Goal: Information Seeking & Learning: Learn about a topic

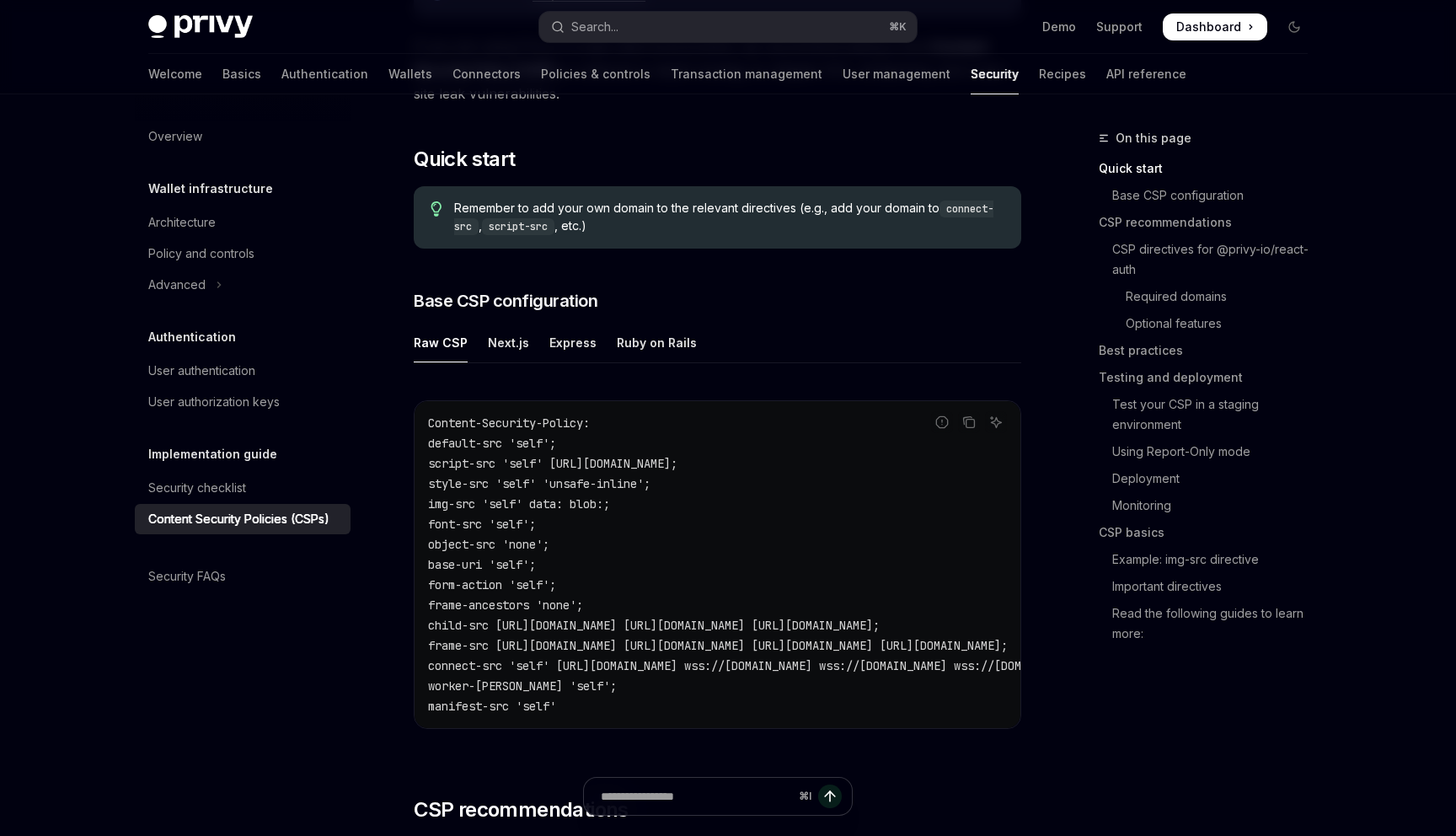
scroll to position [283, 0]
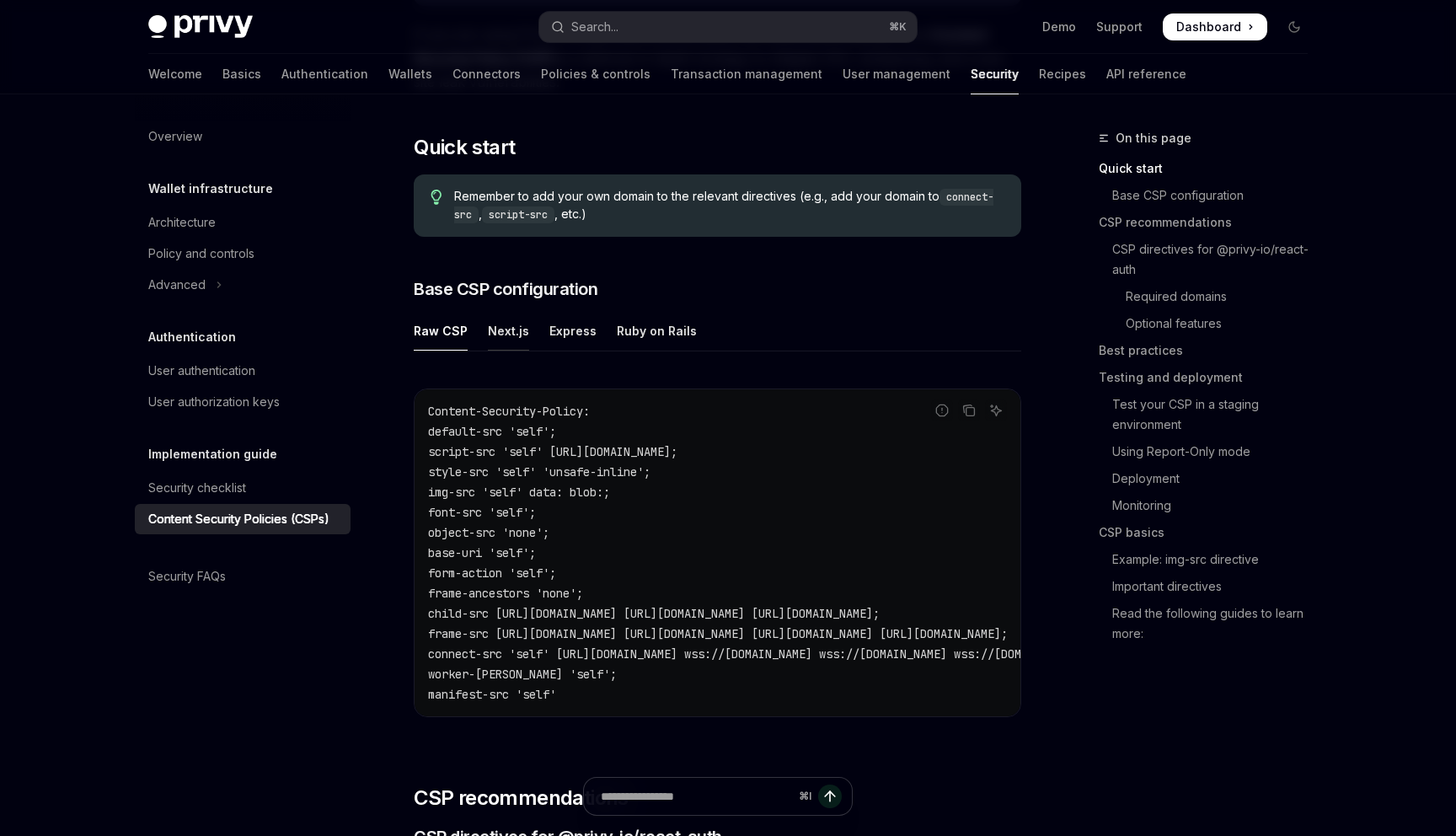
click at [508, 338] on div "Next.js" at bounding box center [508, 330] width 41 height 40
type textarea "*"
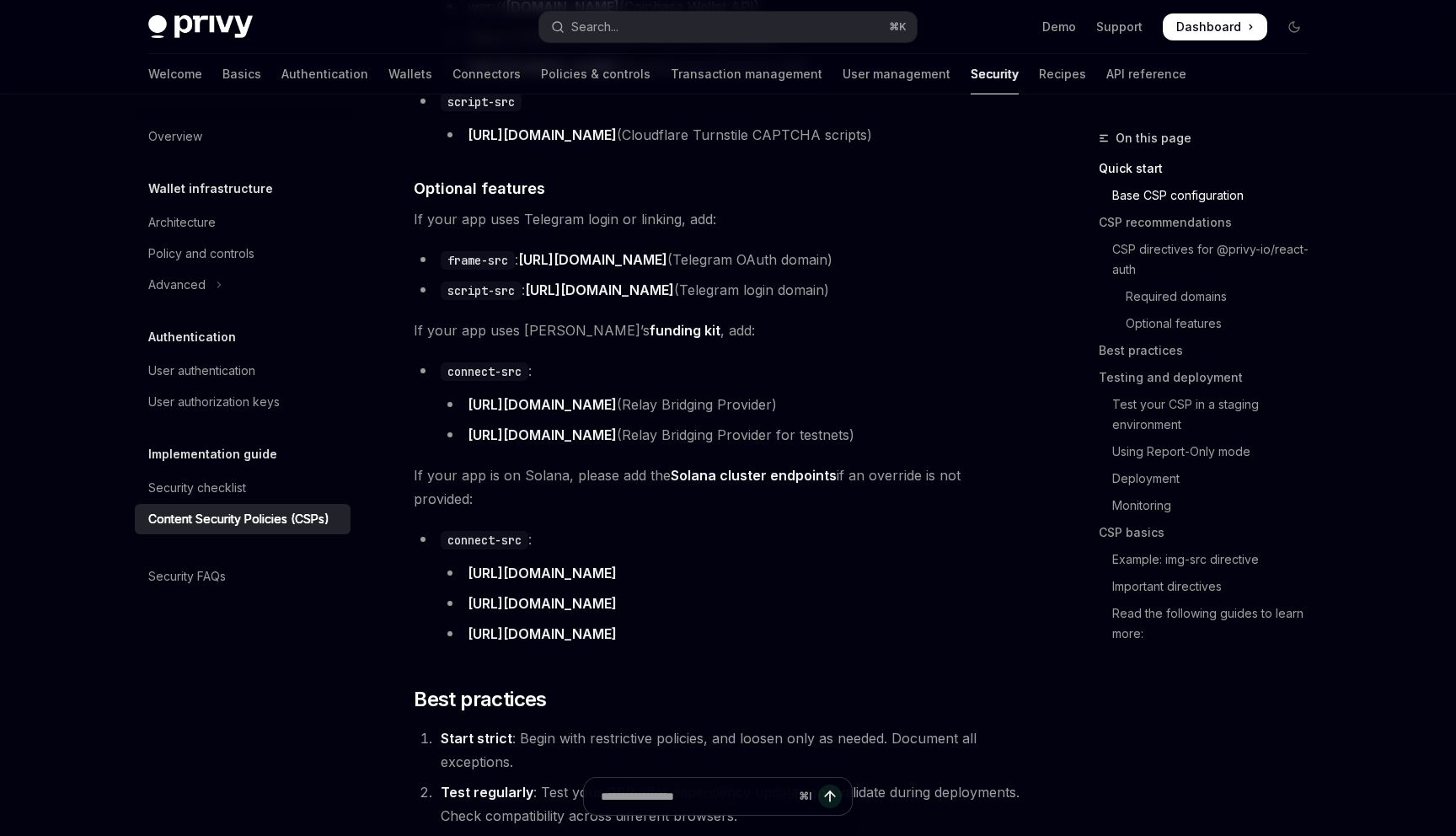
scroll to position [2339, 0]
